Goal: Navigation & Orientation: Find specific page/section

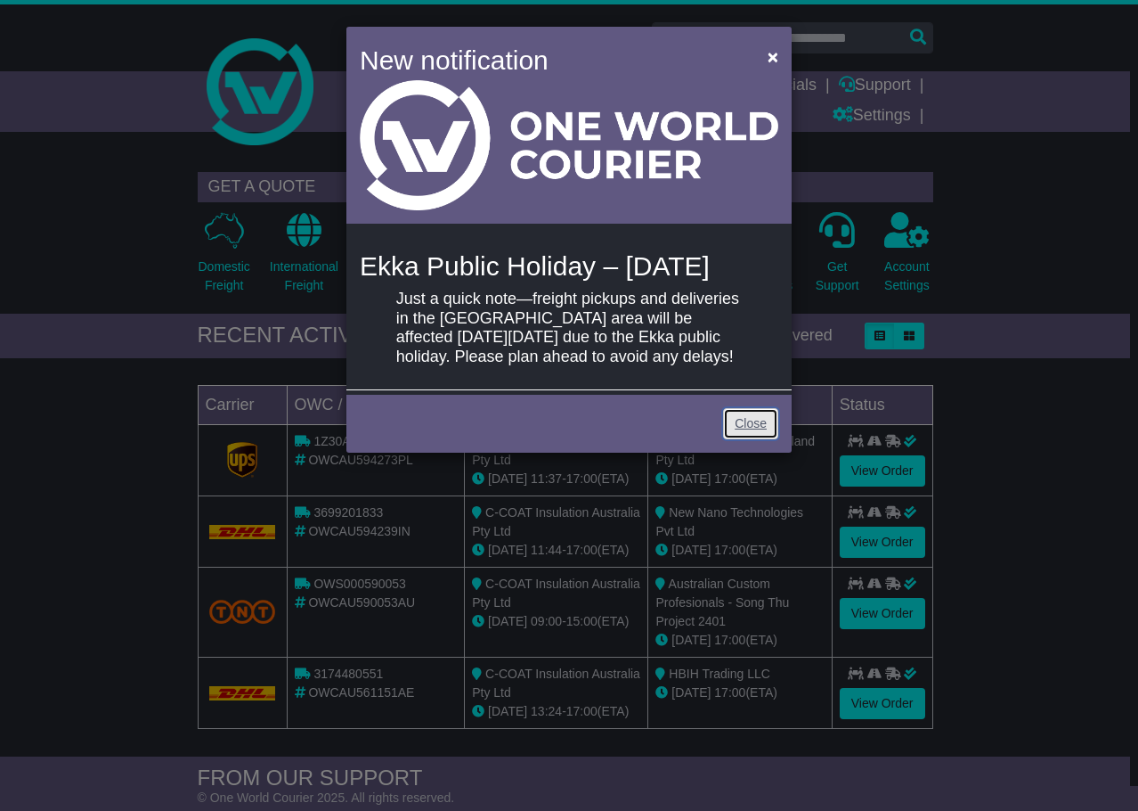
click at [769, 439] on link "Close" at bounding box center [750, 423] width 55 height 31
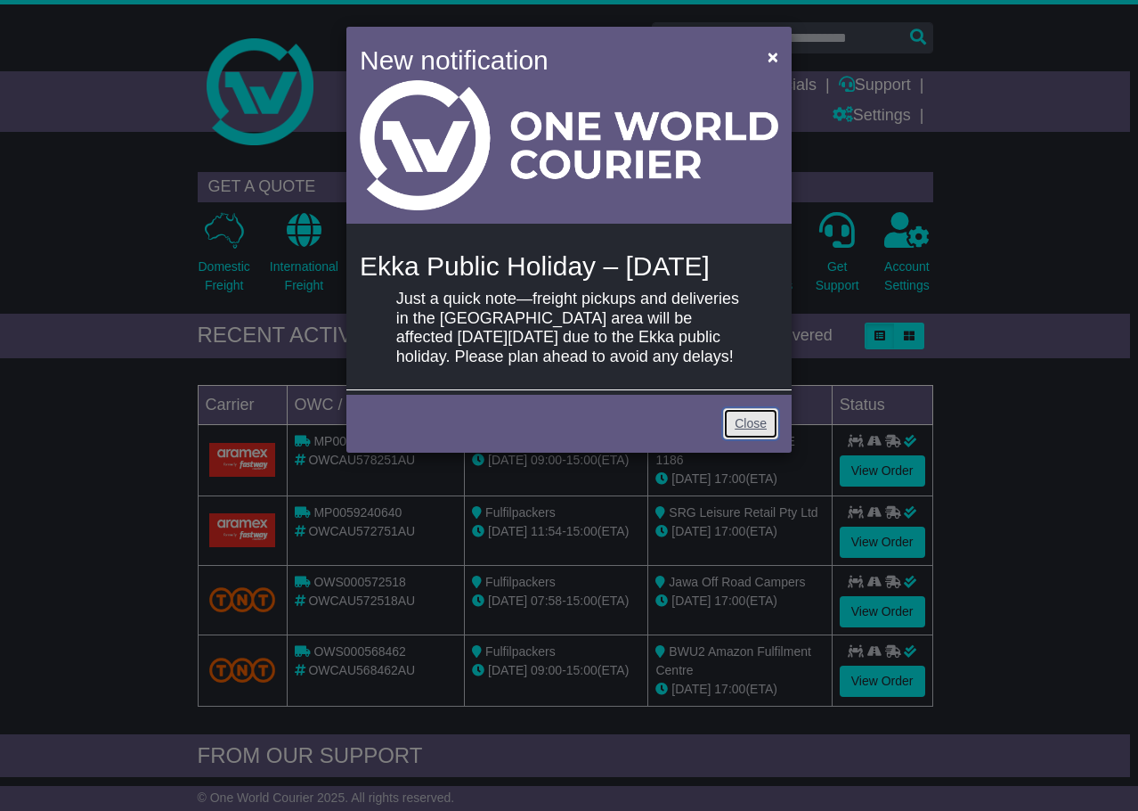
click at [752, 439] on link "Close" at bounding box center [750, 423] width 55 height 31
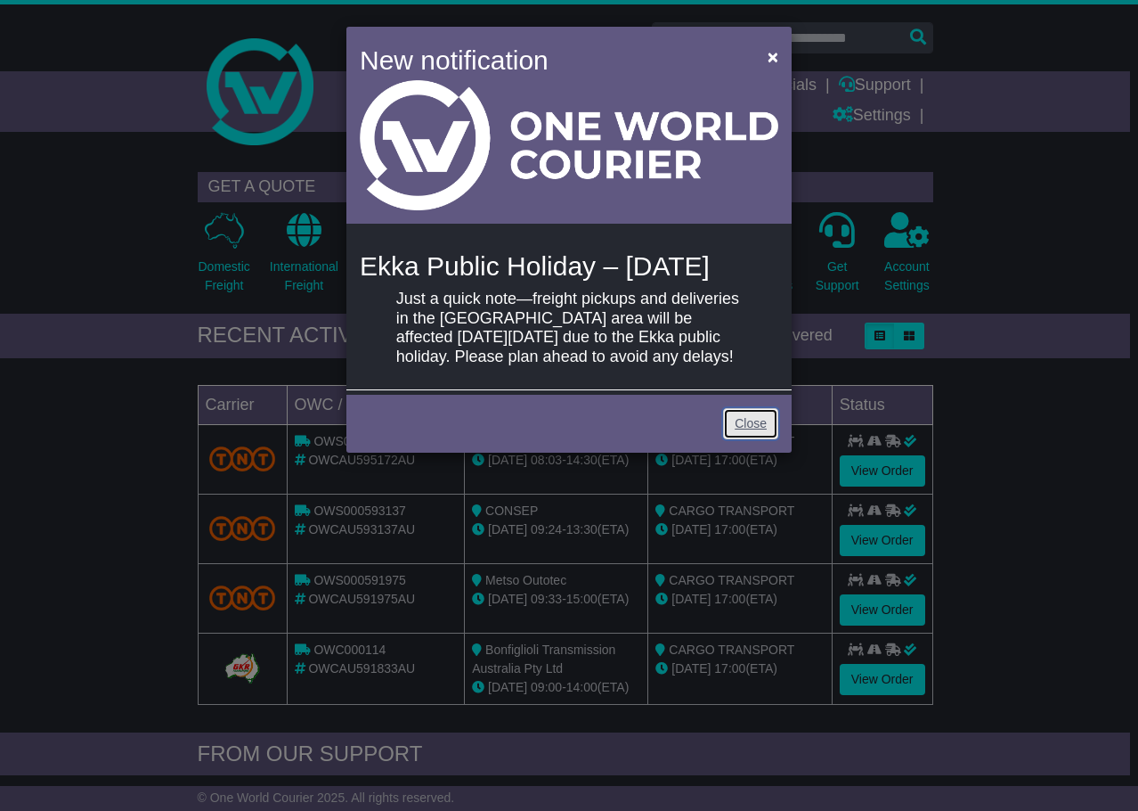
click at [768, 439] on link "Close" at bounding box center [750, 423] width 55 height 31
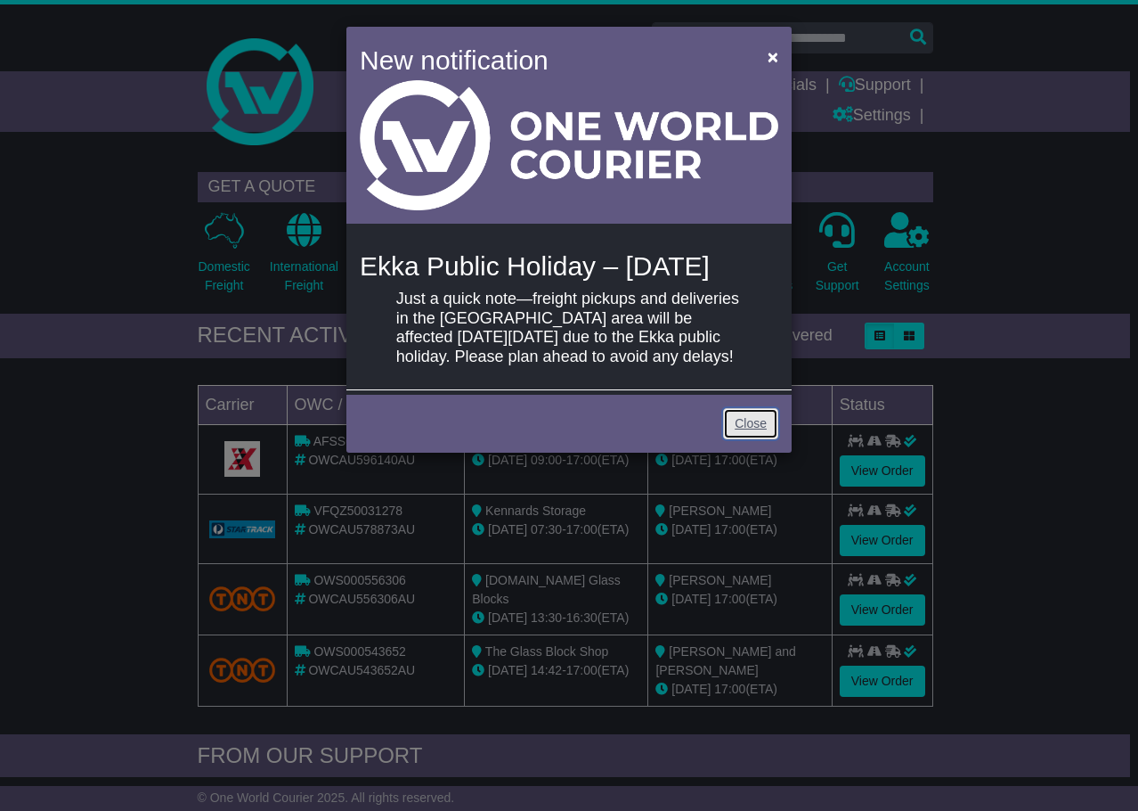
click at [748, 439] on link "Close" at bounding box center [750, 423] width 55 height 31
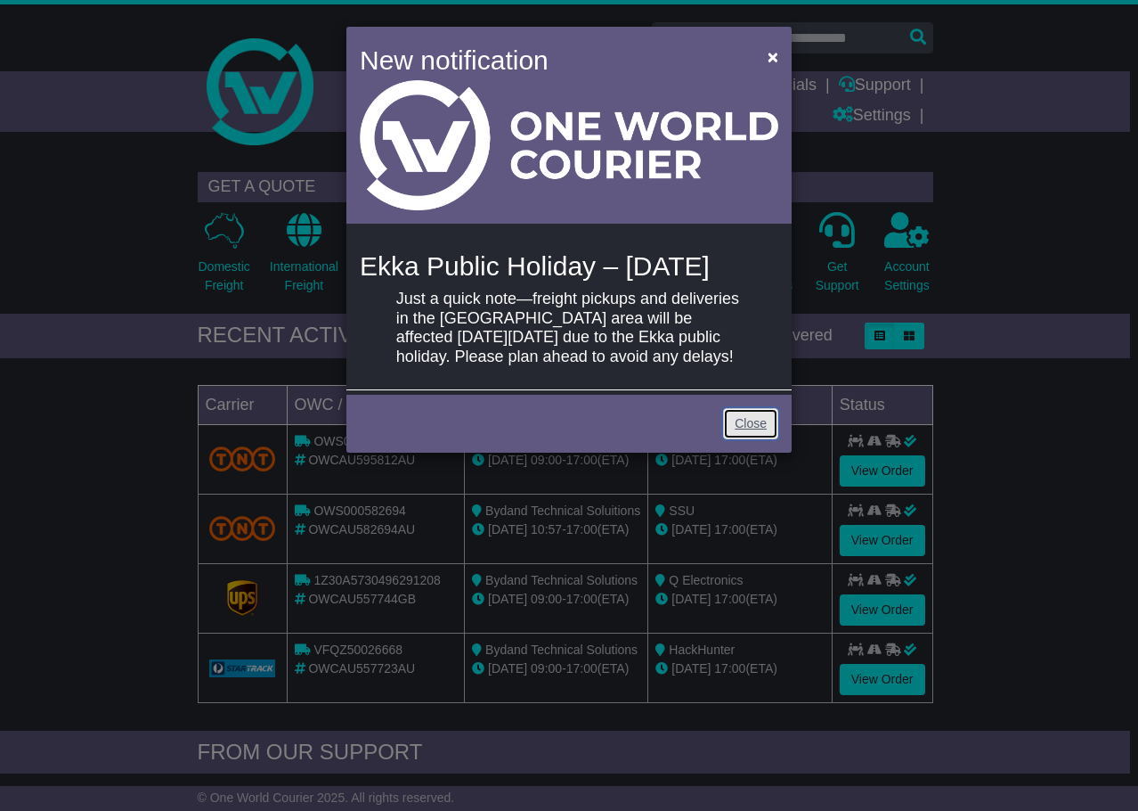
click at [770, 439] on link "Close" at bounding box center [750, 423] width 55 height 31
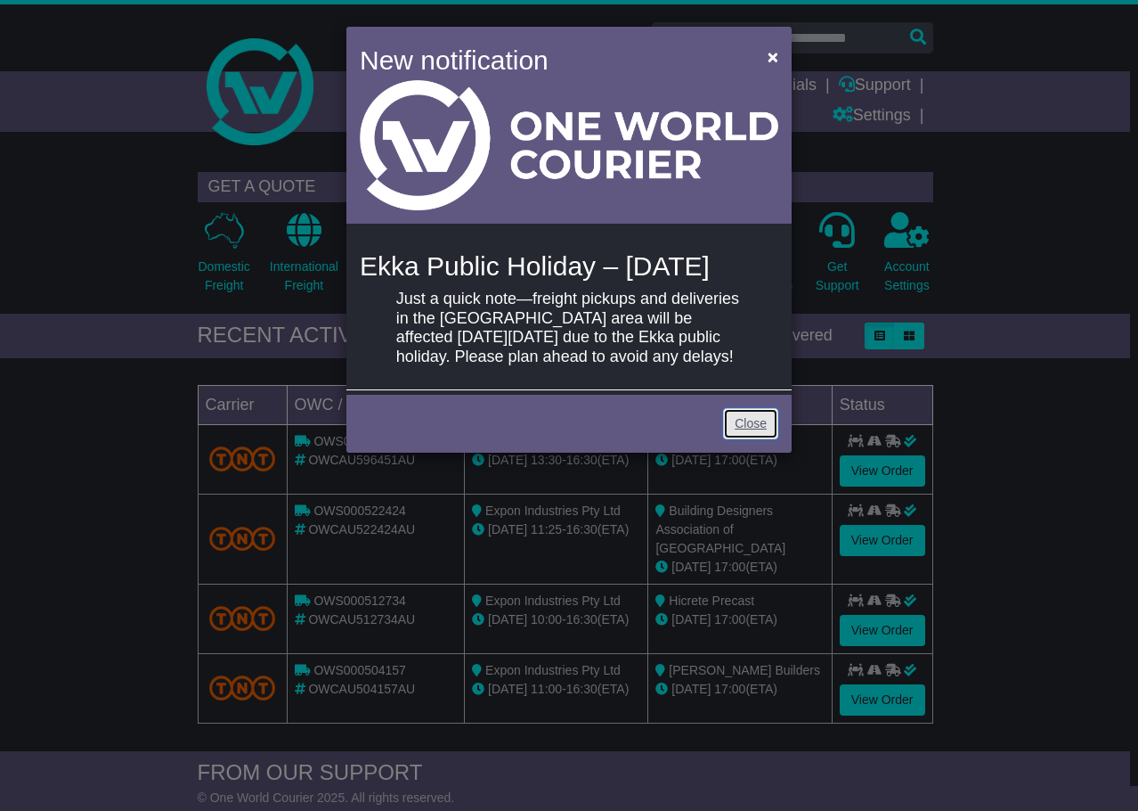
click at [741, 439] on link "Close" at bounding box center [750, 423] width 55 height 31
